Goal: Information Seeking & Learning: Find specific page/section

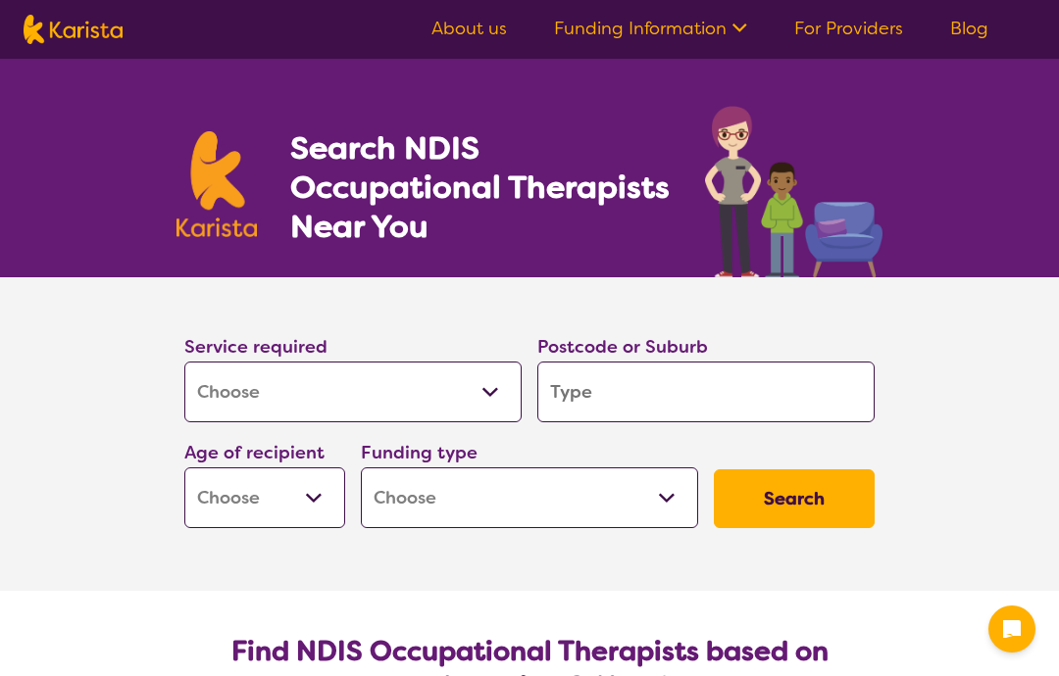
select select "[MEDICAL_DATA]"
click at [488, 402] on select "Allied Health Assistant Assessment ([MEDICAL_DATA] or [MEDICAL_DATA]) Behaviour…" at bounding box center [352, 392] width 337 height 61
click at [598, 403] on input "search" at bounding box center [705, 392] width 337 height 61
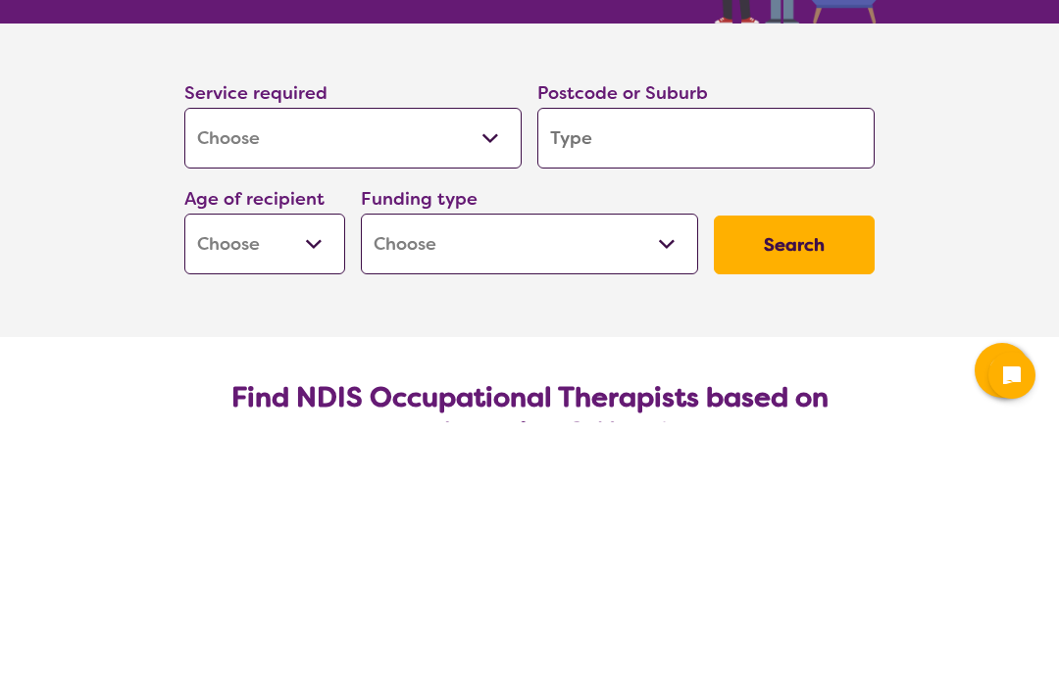
type input "3"
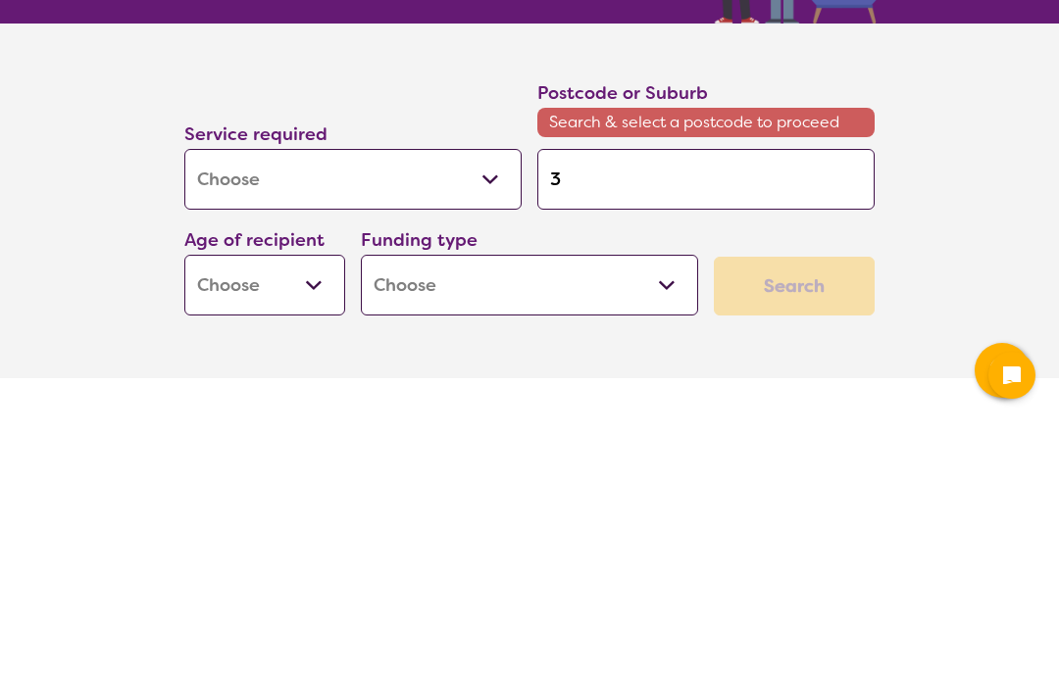
type input "37"
type input "376"
type input "3764"
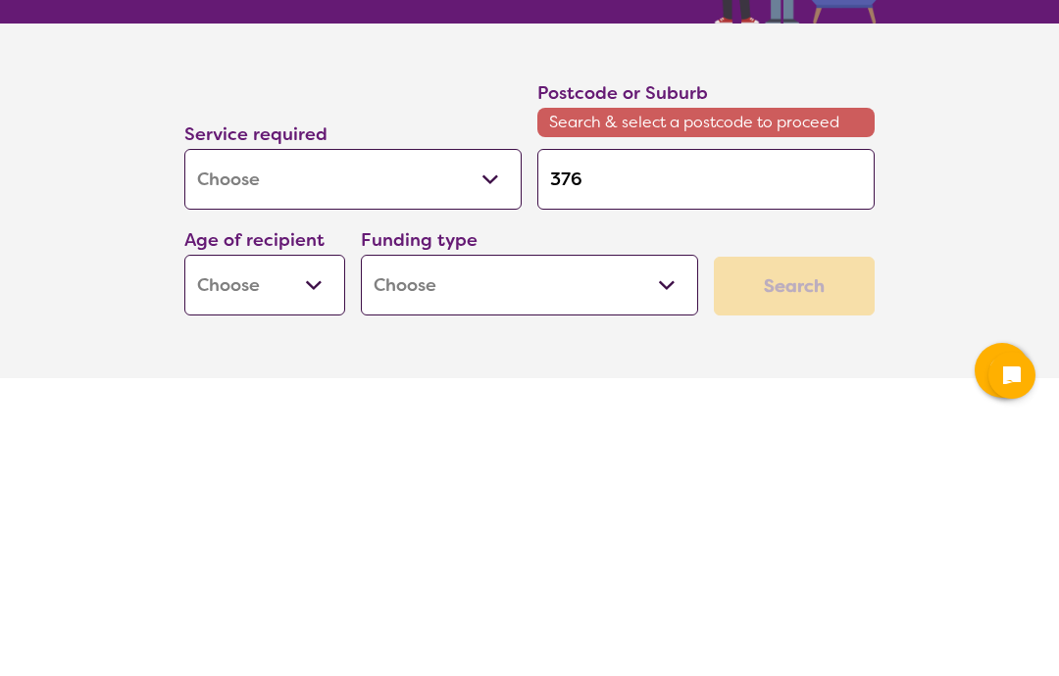
type input "3764"
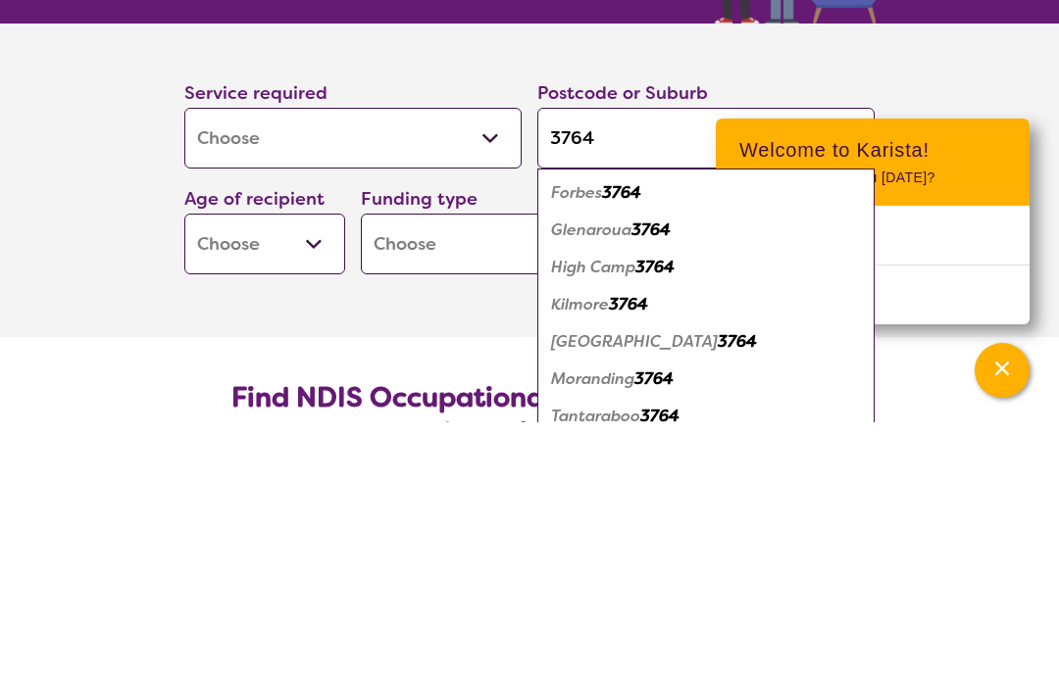
type input "3764"
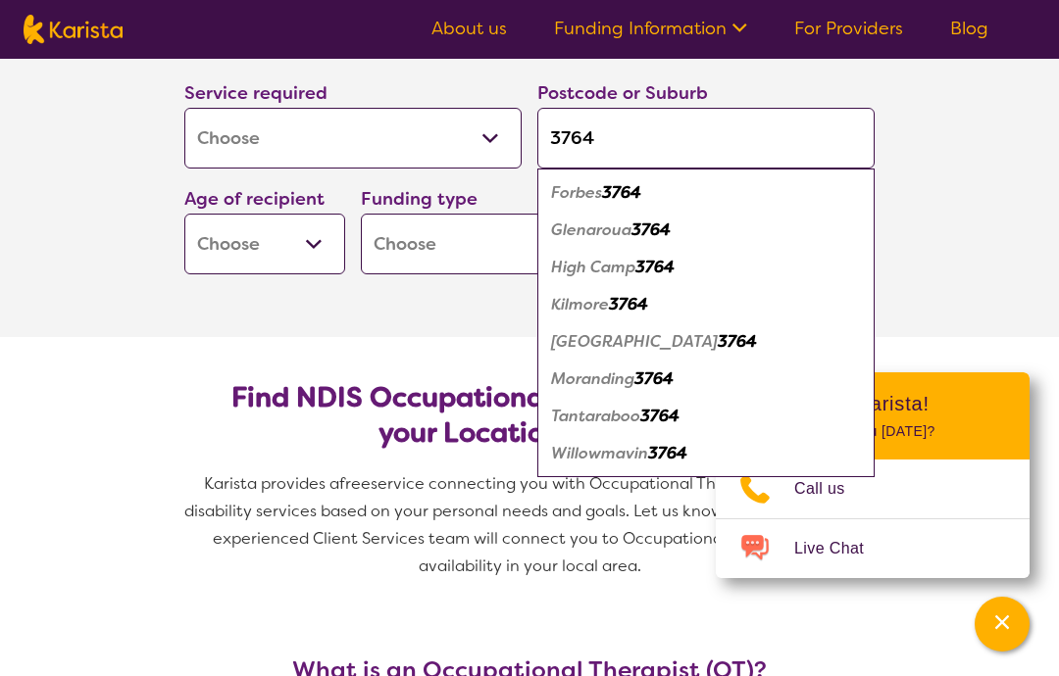
click at [622, 313] on em "3764" at bounding box center [628, 304] width 39 height 21
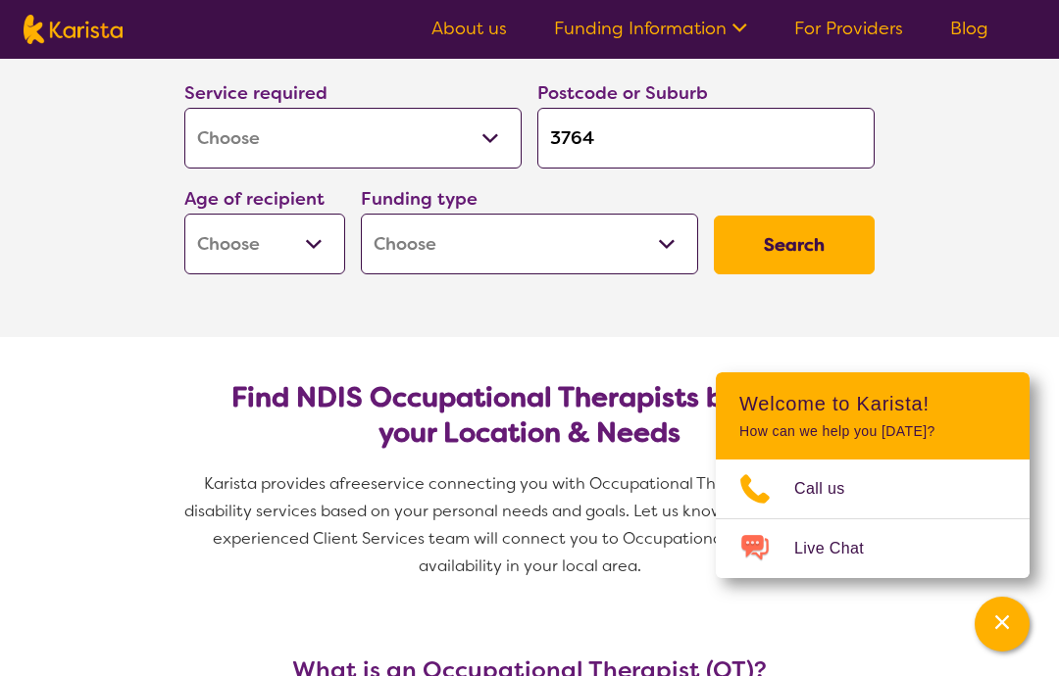
click at [314, 245] on select "Early Childhood - 0 to 9 Child - 10 to 11 Adolescent - 12 to 17 Adult - 18 to 6…" at bounding box center [264, 244] width 161 height 61
select select "AG"
click at [663, 242] on select "Home Care Package (HCP) National Disability Insurance Scheme (NDIS) I don't know" at bounding box center [529, 244] width 337 height 61
select select "i-don-t-know"
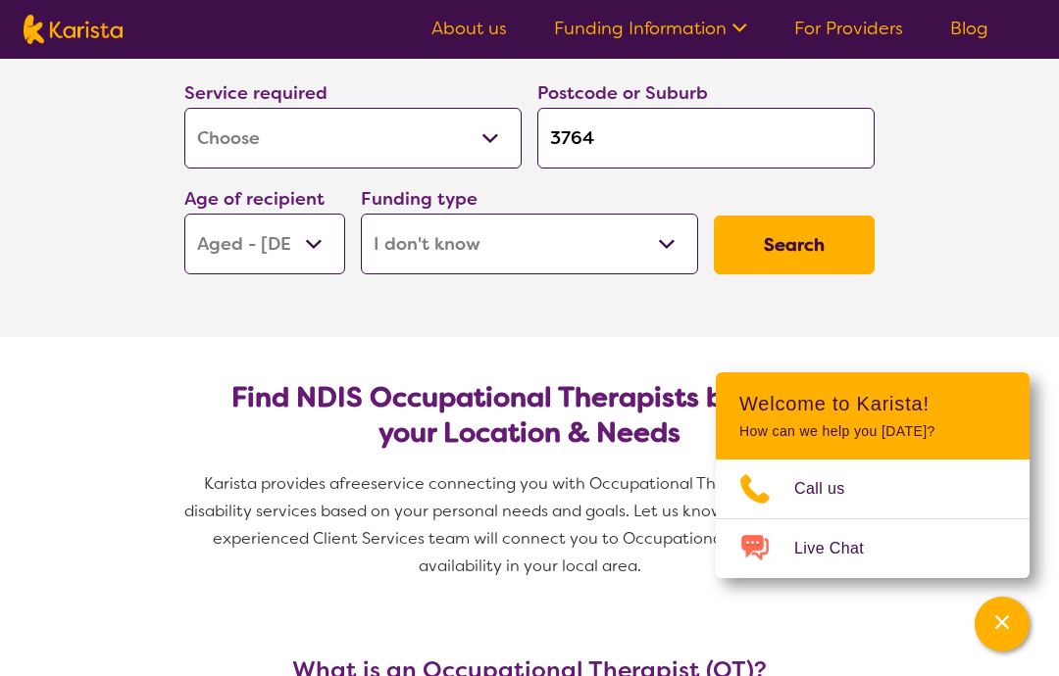
select select "i-don-t-know"
click at [787, 246] on button "Search" at bounding box center [794, 245] width 161 height 59
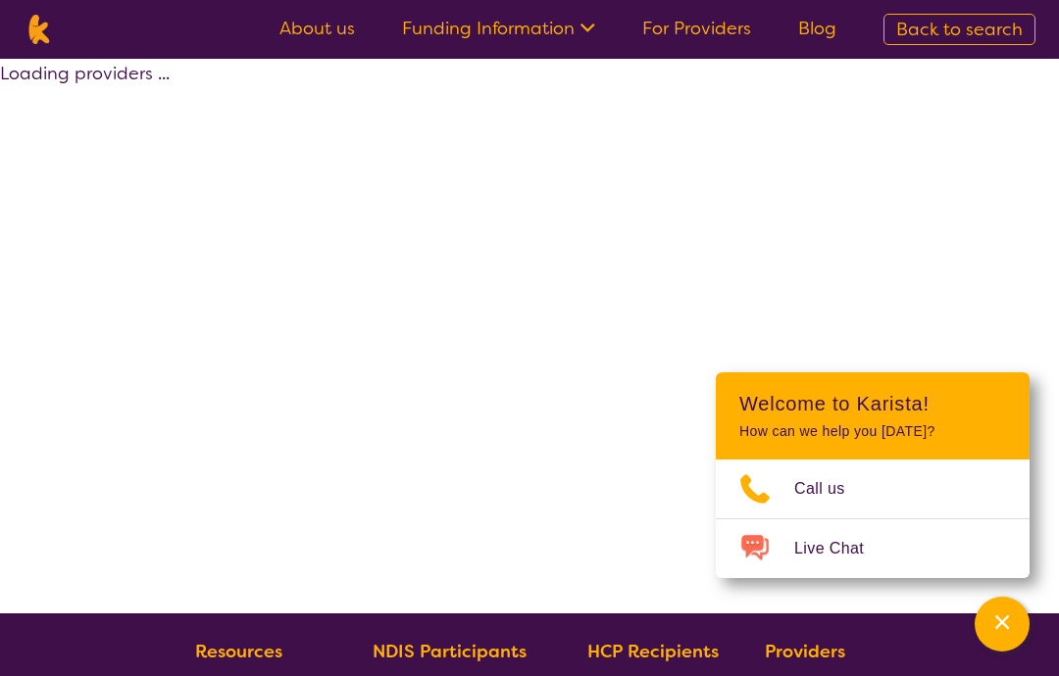
select select "[MEDICAL_DATA]"
select select "AG"
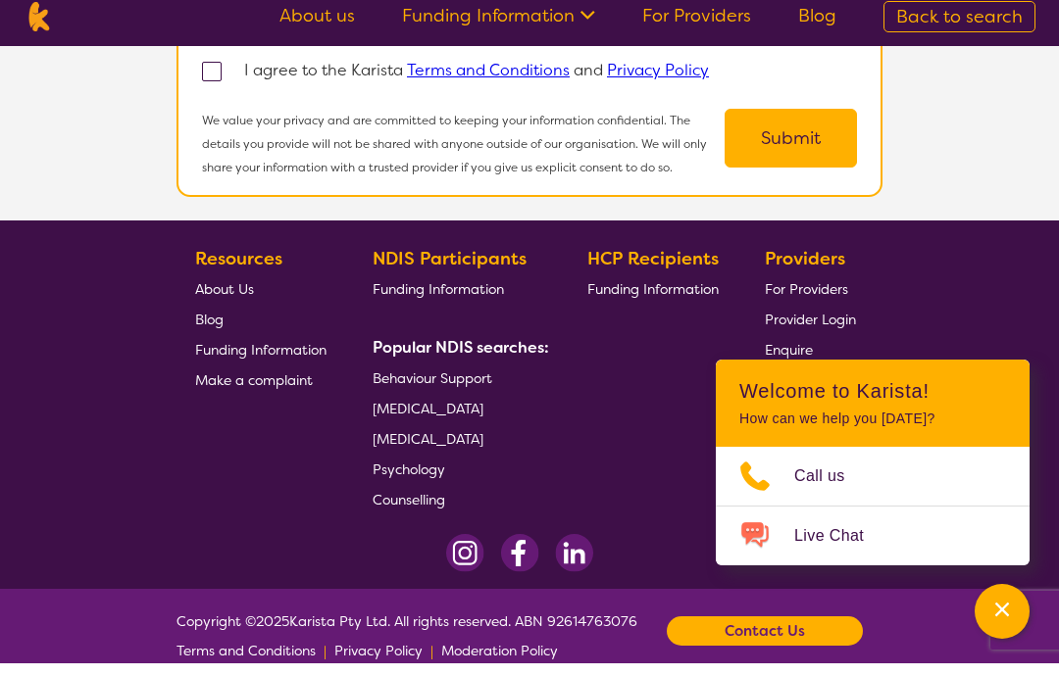
scroll to position [2216, 0]
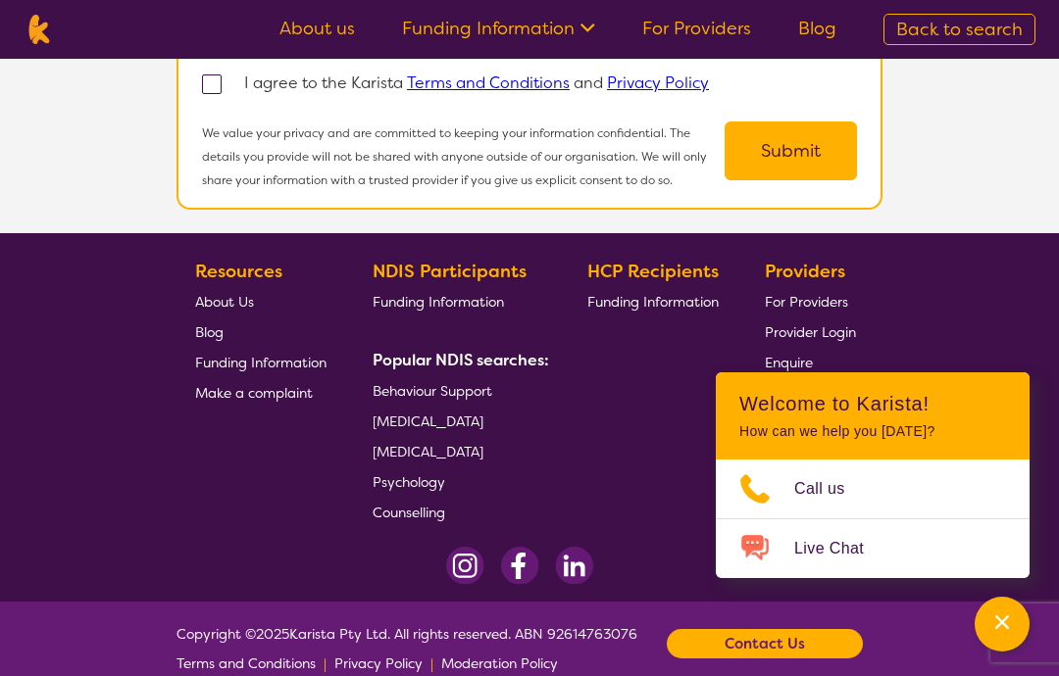
click at [483, 430] on span "[MEDICAL_DATA]" at bounding box center [428, 422] width 111 height 18
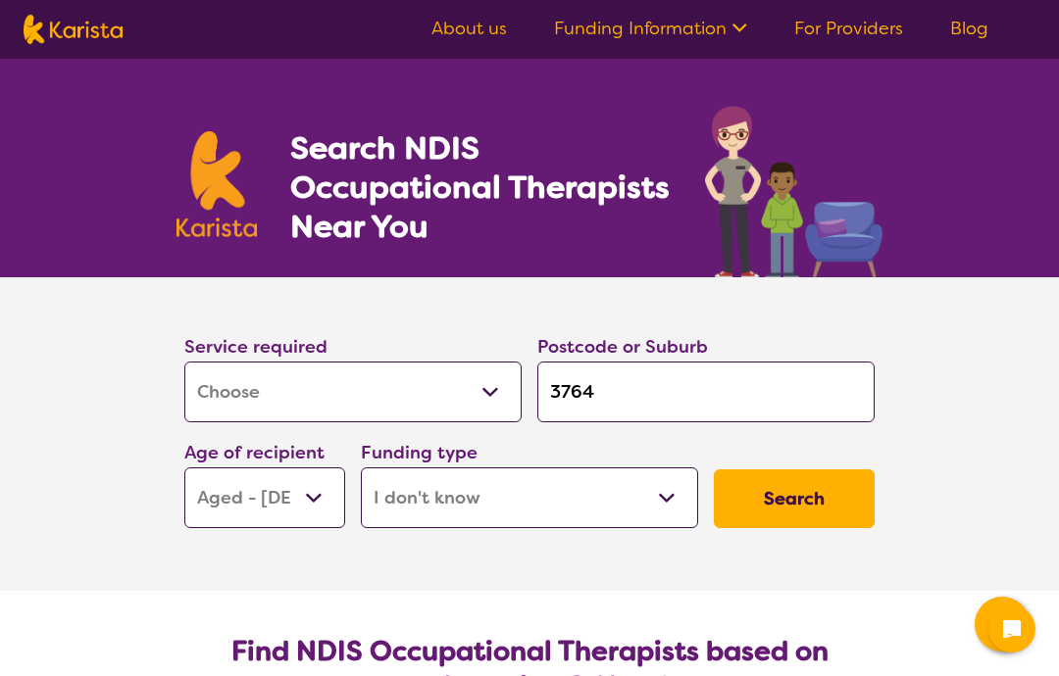
select select "[MEDICAL_DATA]"
select select "AG"
select select "i-don-t-know"
select select "[MEDICAL_DATA]"
select select "AG"
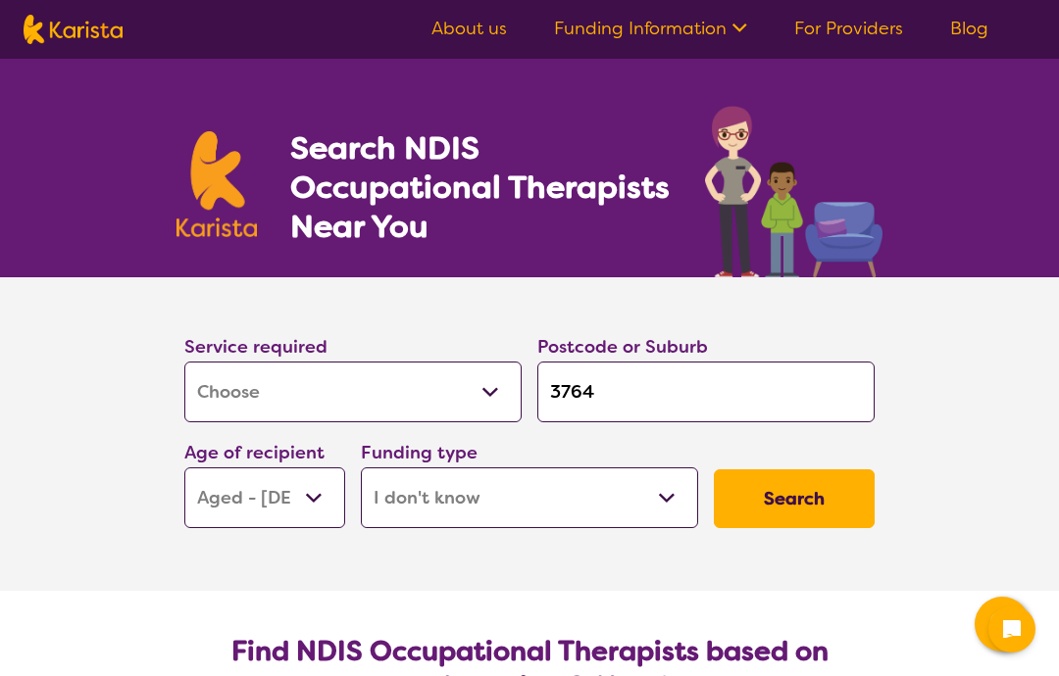
select select "i-don-t-know"
click at [806, 492] on button "Search" at bounding box center [794, 499] width 161 height 59
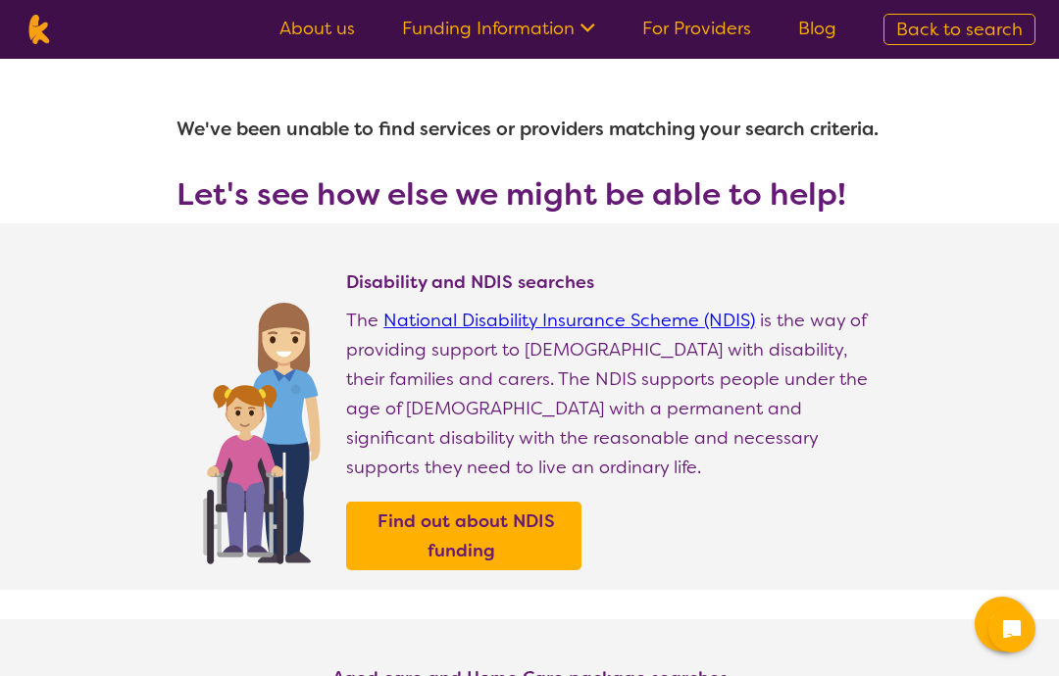
type input "3764"
select select "[MEDICAL_DATA]"
select select "AG"
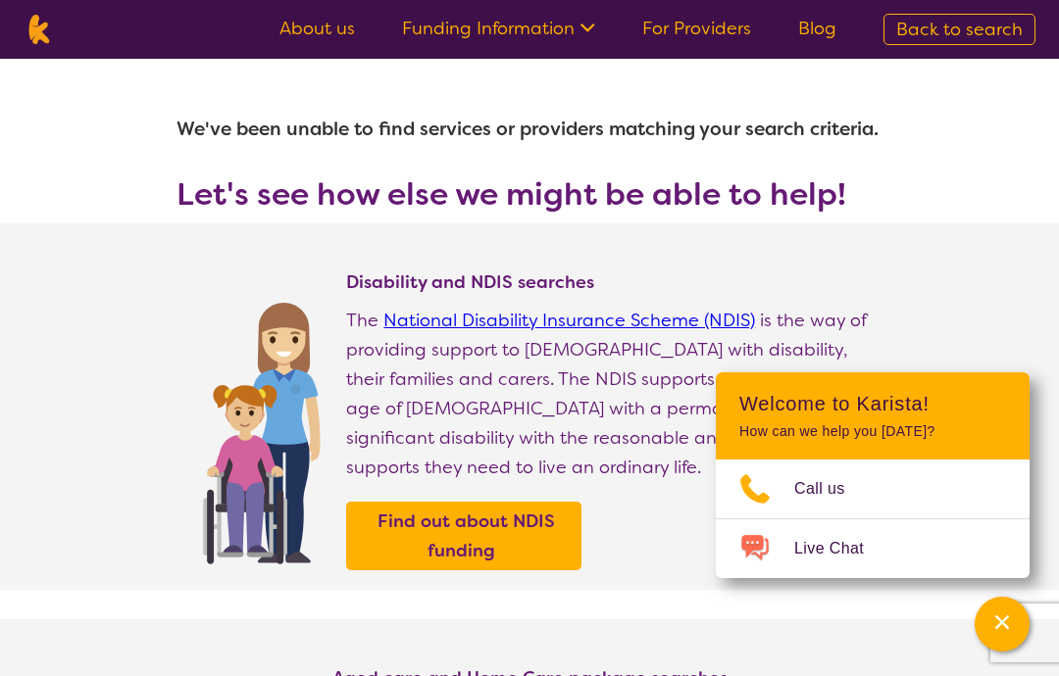
click at [1016, 301] on section "Disability and NDIS searches The National Disability Insurance Scheme (NDIS) is…" at bounding box center [529, 407] width 1059 height 367
